Goal: Communication & Community: Answer question/provide support

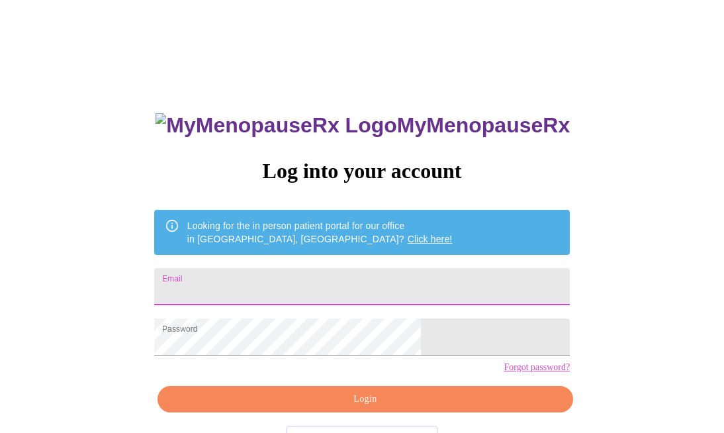
click at [292, 292] on input "Email" at bounding box center [361, 286] width 415 height 37
type input "[EMAIL_ADDRESS][DOMAIN_NAME]"
click at [335, 407] on span "Login" at bounding box center [365, 399] width 385 height 17
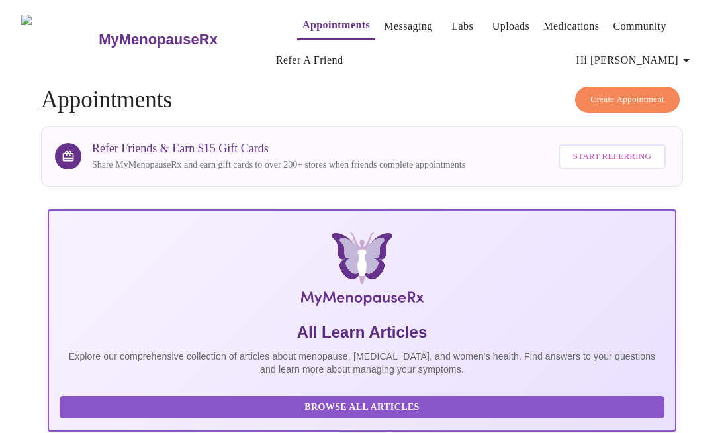
click at [384, 23] on link "Messaging" at bounding box center [408, 26] width 48 height 19
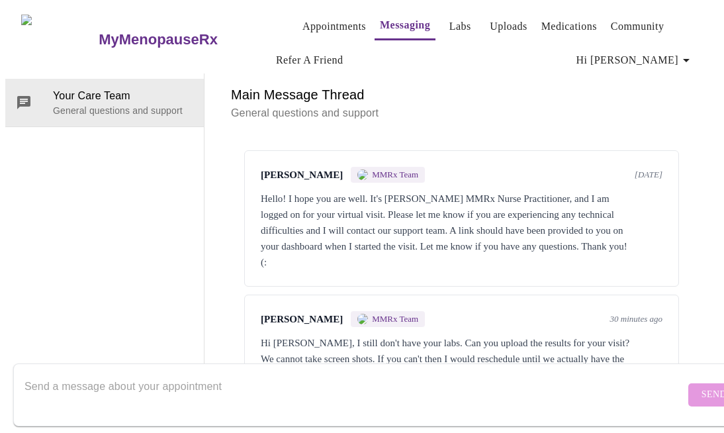
scroll to position [46, 0]
click at [200, 373] on textarea "Send a message about your appointment" at bounding box center [354, 394] width 660 height 42
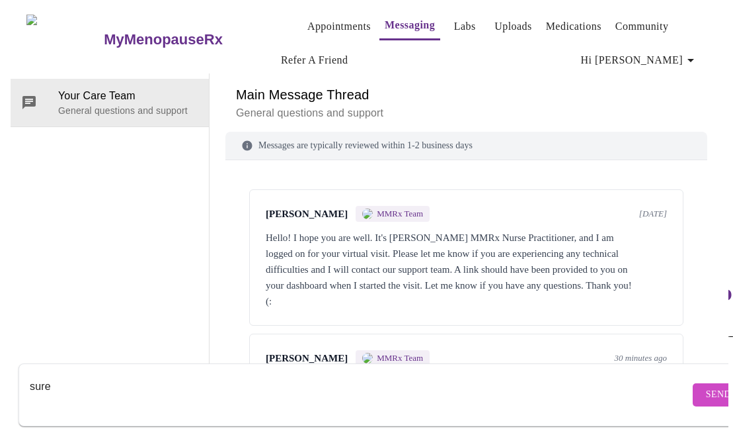
scroll to position [0, 0]
type textarea "sure"
click at [492, 24] on link "Uploads" at bounding box center [508, 26] width 38 height 19
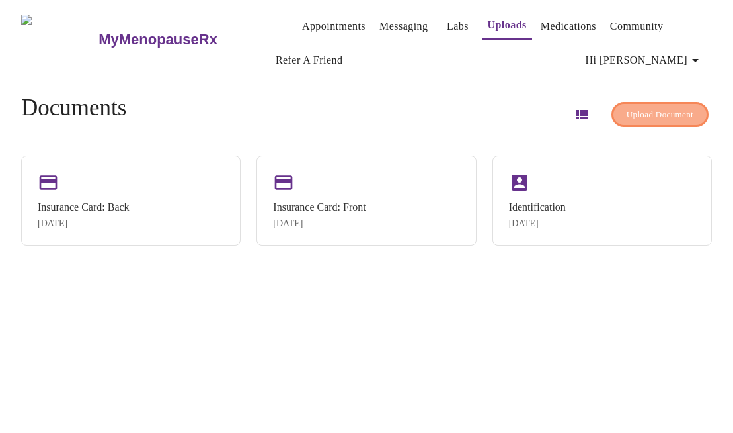
click at [655, 107] on span "Upload Document" at bounding box center [660, 114] width 67 height 15
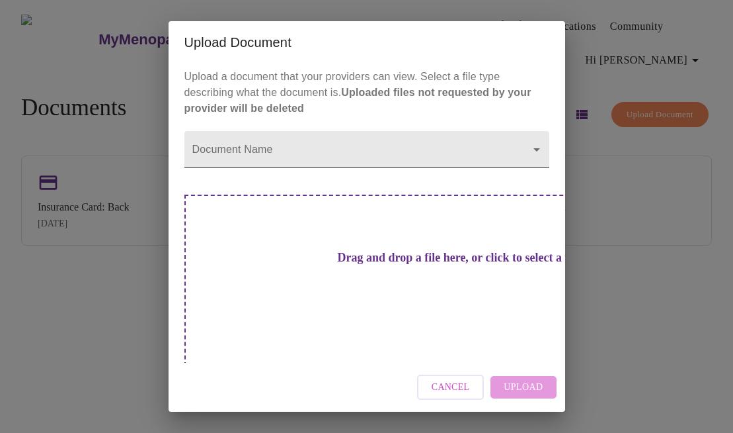
click at [487, 165] on body "MyMenopauseRx Appointments Messaging Labs Uploads Medications Community Refer a…" at bounding box center [366, 221] width 723 height 433
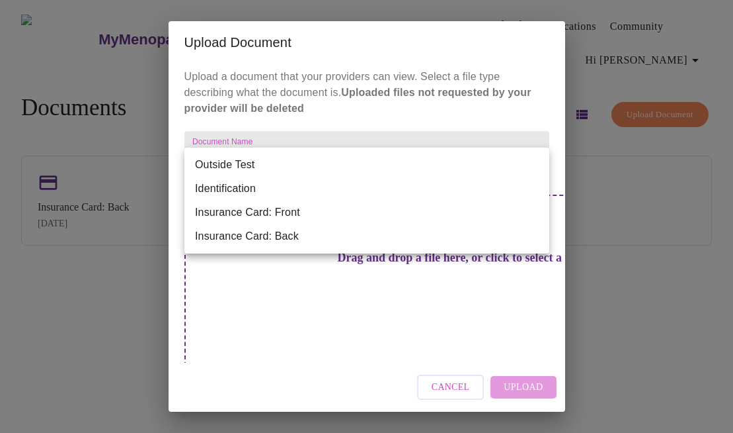
click at [438, 169] on li "Outside Test" at bounding box center [367, 165] width 365 height 24
type input "Outside Test"
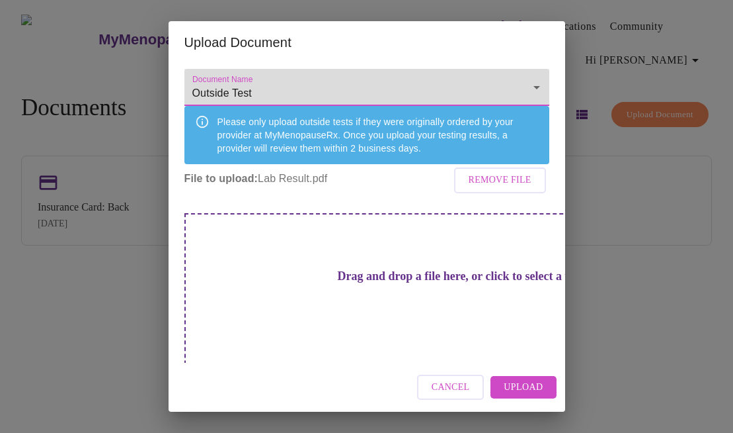
scroll to position [63, 0]
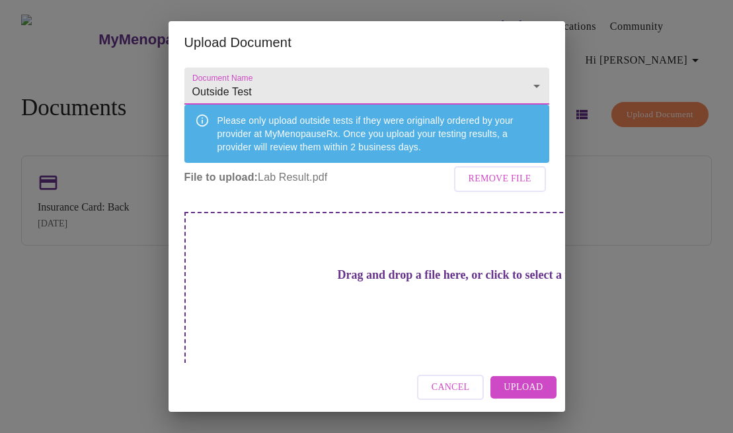
click at [523, 392] on span "Upload" at bounding box center [523, 387] width 39 height 17
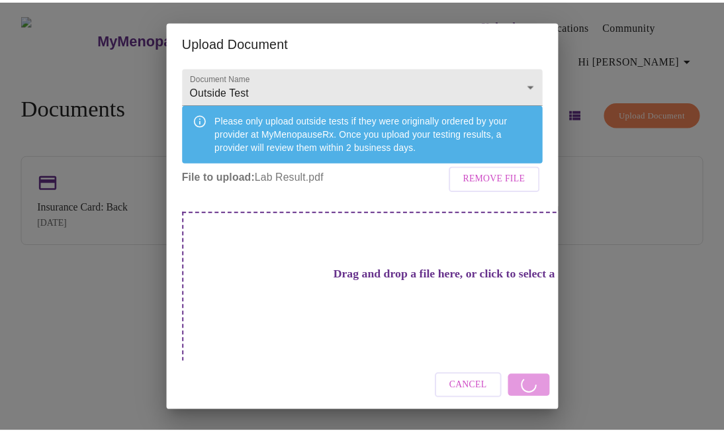
scroll to position [41, 0]
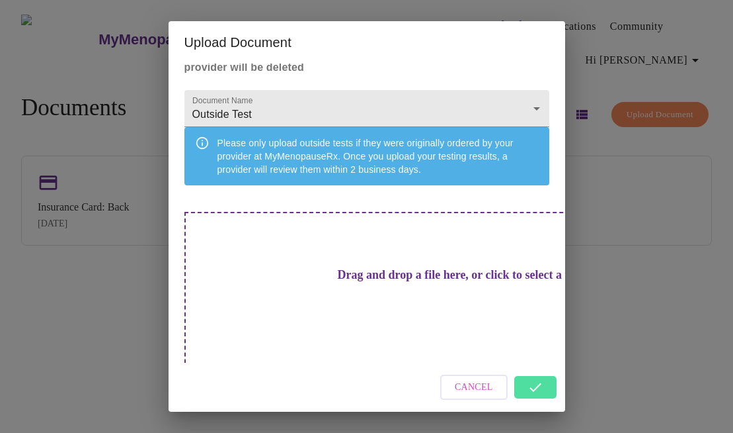
click at [528, 388] on div "Cancel" at bounding box center [367, 387] width 397 height 50
click at [532, 385] on div "Cancel" at bounding box center [367, 387] width 397 height 50
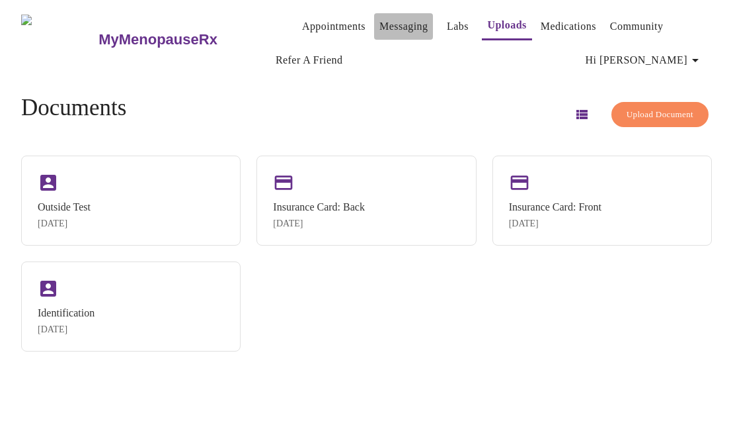
click at [382, 24] on link "Messaging" at bounding box center [404, 26] width 48 height 19
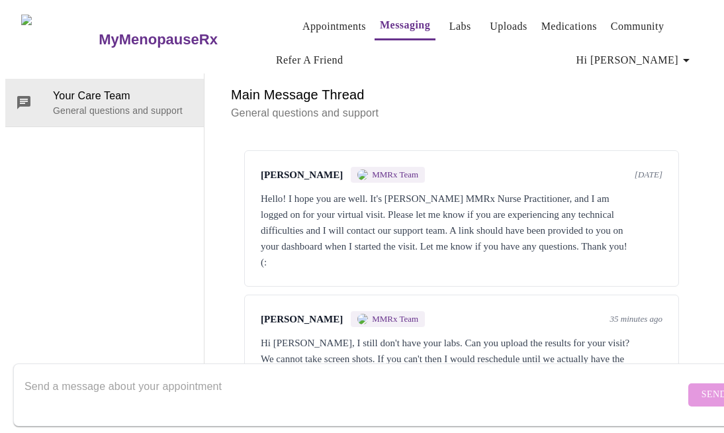
scroll to position [46, 0]
click at [333, 373] on textarea "Send a message about your appointment" at bounding box center [354, 394] width 660 height 42
type textarea "I have uploaded the report."
click at [701, 386] on span "Send" at bounding box center [713, 394] width 25 height 17
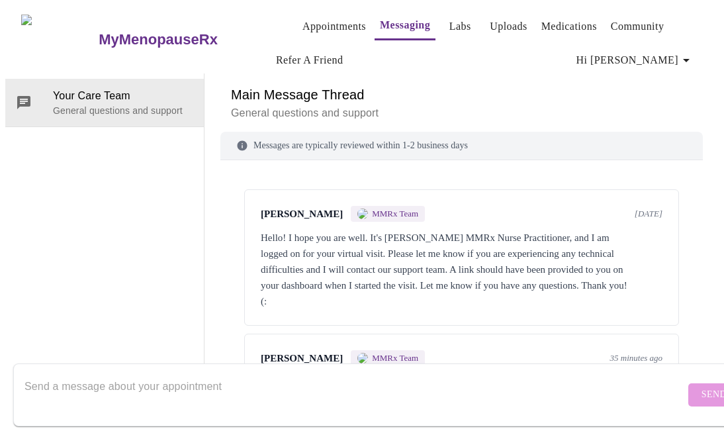
scroll to position [0, 0]
click at [496, 22] on link "Uploads" at bounding box center [508, 26] width 38 height 19
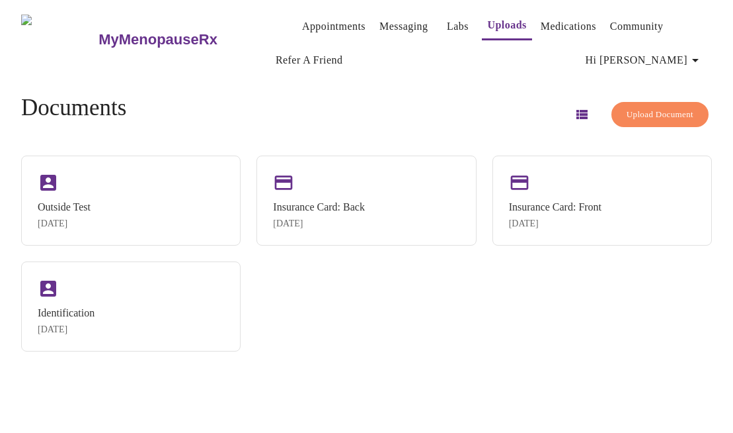
click at [380, 20] on link "Messaging" at bounding box center [404, 26] width 48 height 19
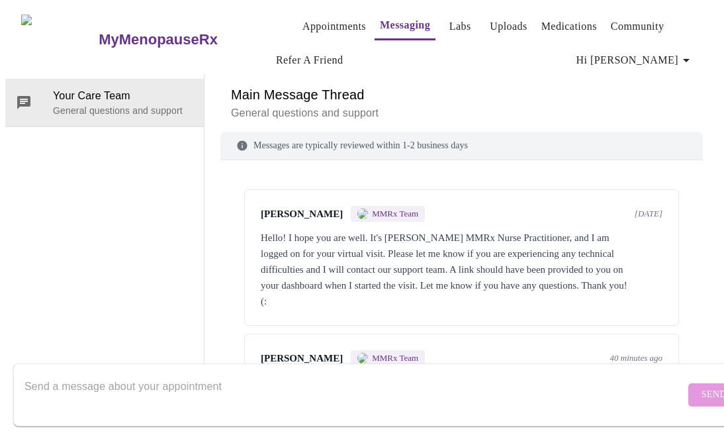
click at [302, 17] on link "Appointments" at bounding box center [333, 26] width 63 height 19
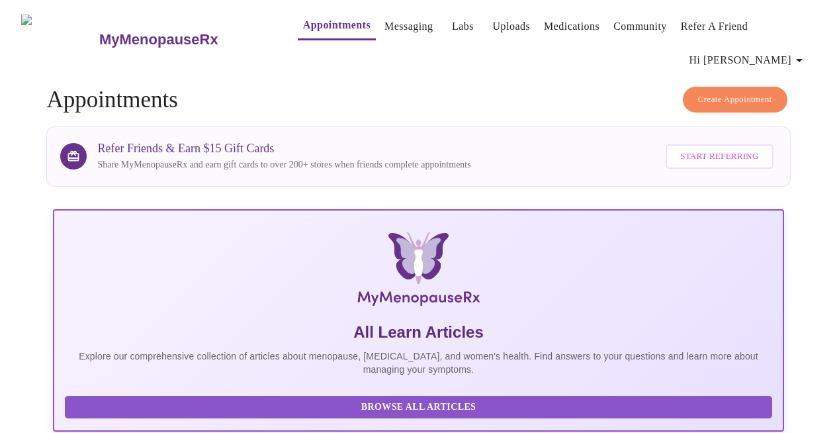
click at [723, 60] on span "Hi [PERSON_NAME]" at bounding box center [748, 60] width 118 height 19
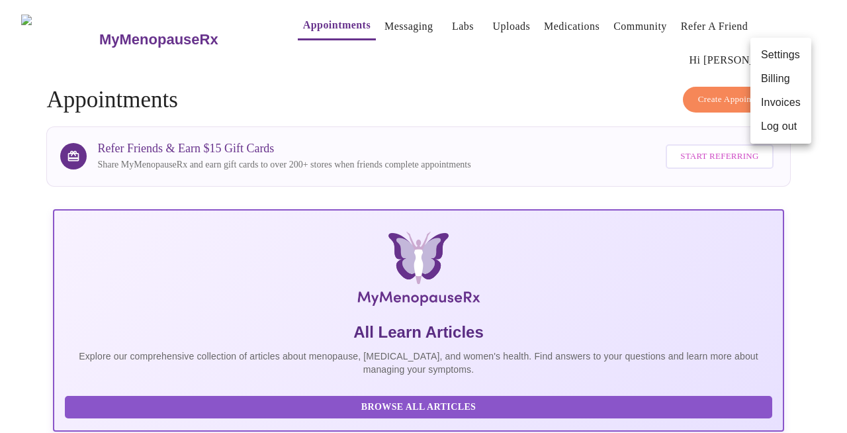
click at [458, 106] on div at bounding box center [423, 216] width 847 height 433
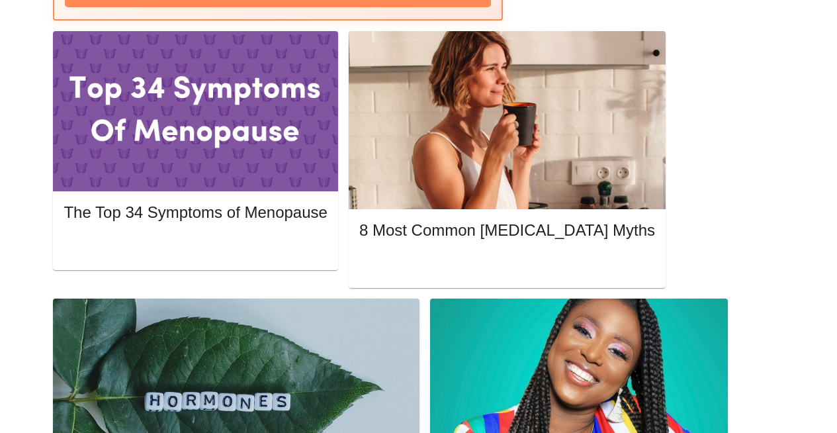
scroll to position [730, 0]
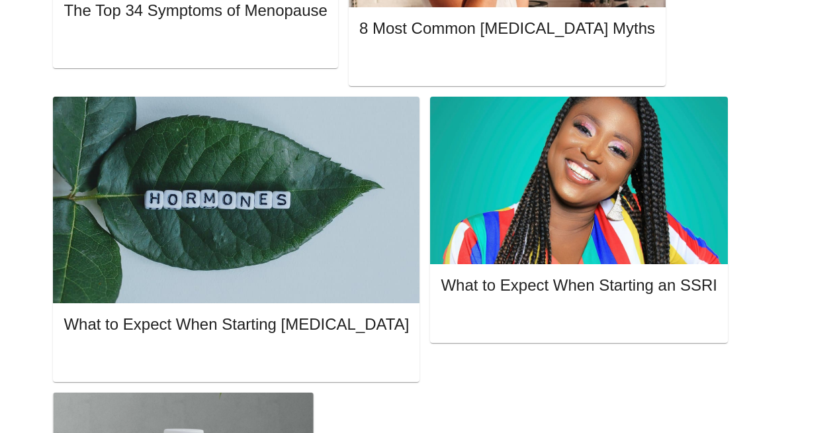
scroll to position [835, 0]
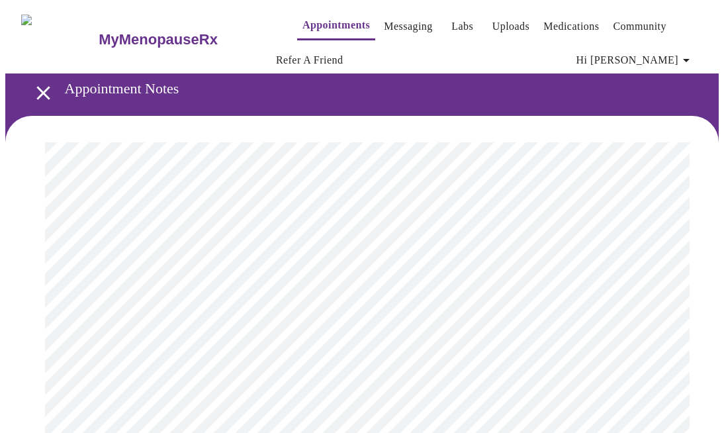
click at [384, 22] on link "Messaging" at bounding box center [408, 26] width 48 height 19
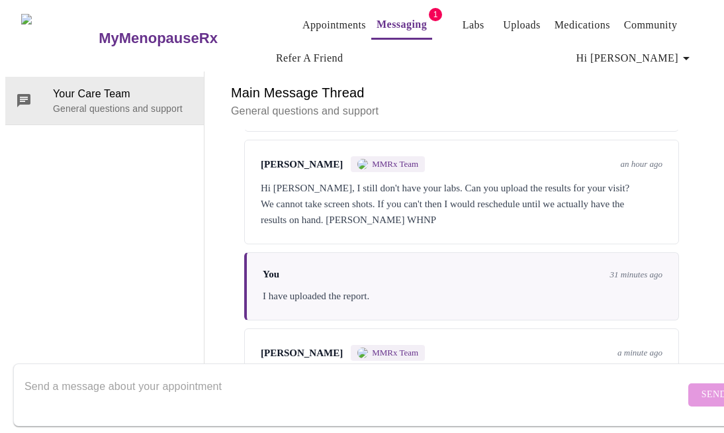
scroll to position [208, 0]
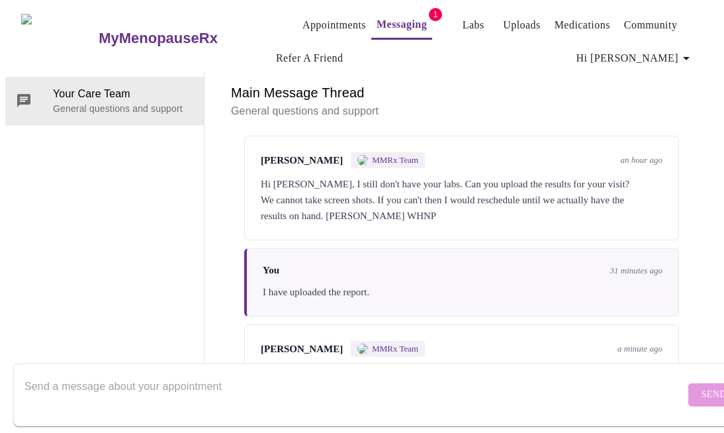
click at [503, 373] on textarea "Send a message about your appointment" at bounding box center [354, 394] width 660 height 42
type textarea "pleasure"
click at [701, 386] on span "Send" at bounding box center [713, 394] width 25 height 17
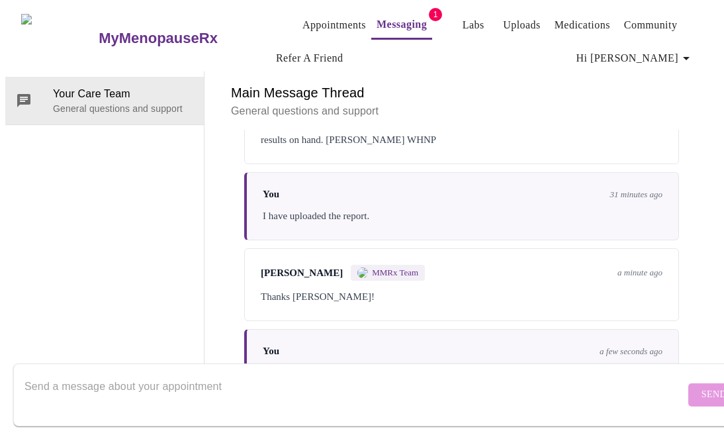
scroll to position [288, 0]
